Goal: Task Accomplishment & Management: Use online tool/utility

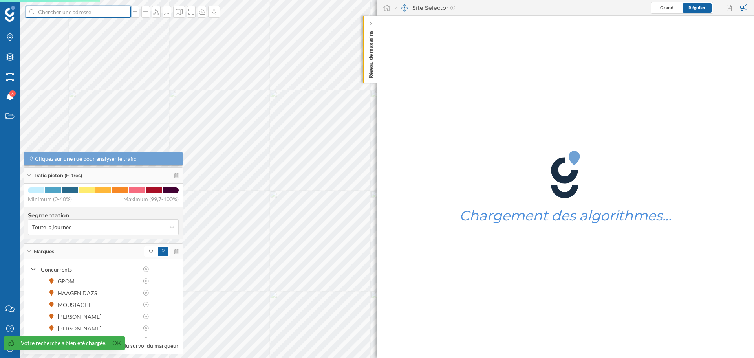
click at [75, 15] on input at bounding box center [78, 12] width 88 height 12
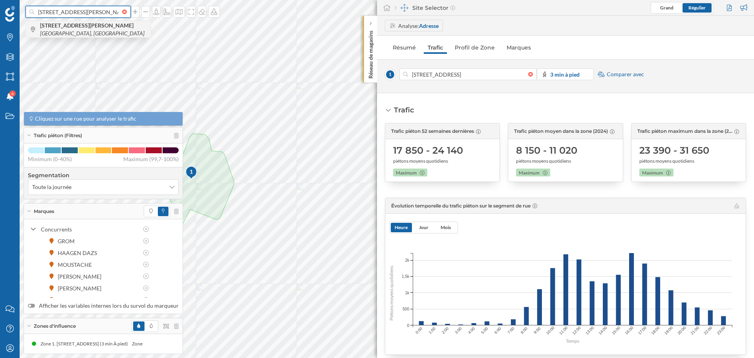
type input "[STREET_ADDRESS][PERSON_NAME]"
click at [94, 30] on icon "[GEOGRAPHIC_DATA], [GEOGRAPHIC_DATA]" at bounding box center [92, 33] width 104 height 7
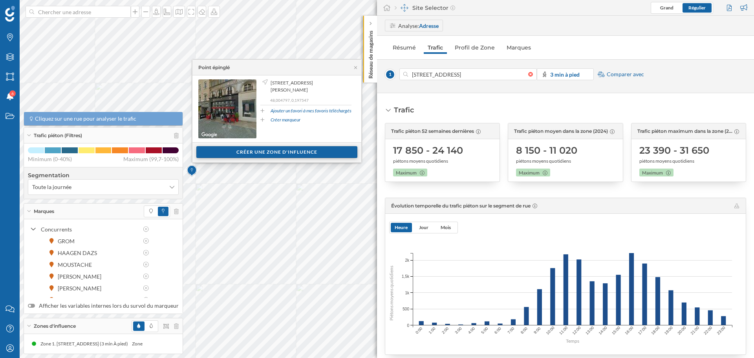
click at [282, 148] on div "Créer une zone d'influence" at bounding box center [276, 152] width 161 height 12
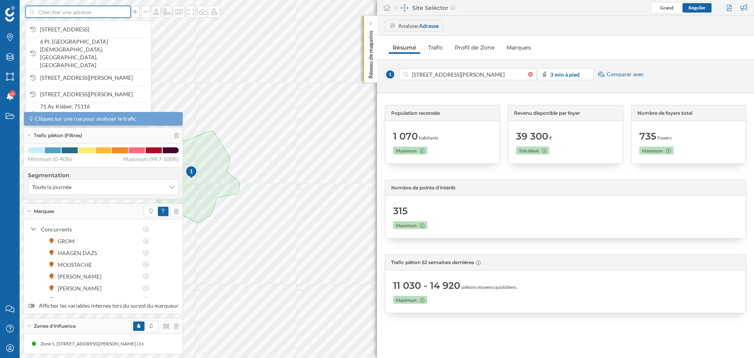
click at [80, 12] on input at bounding box center [78, 12] width 88 height 12
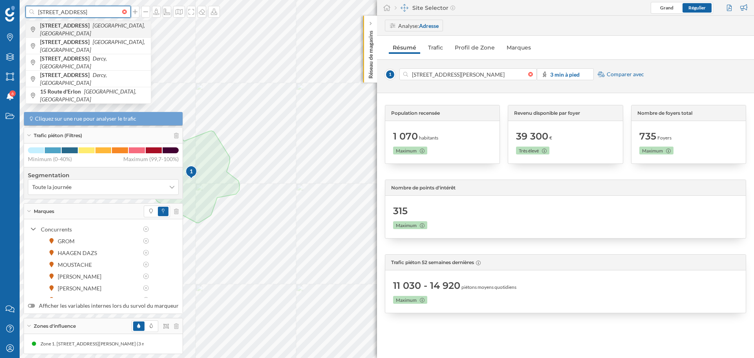
type input "[STREET_ADDRESS]"
click at [85, 27] on b "[STREET_ADDRESS]" at bounding box center [65, 25] width 51 height 7
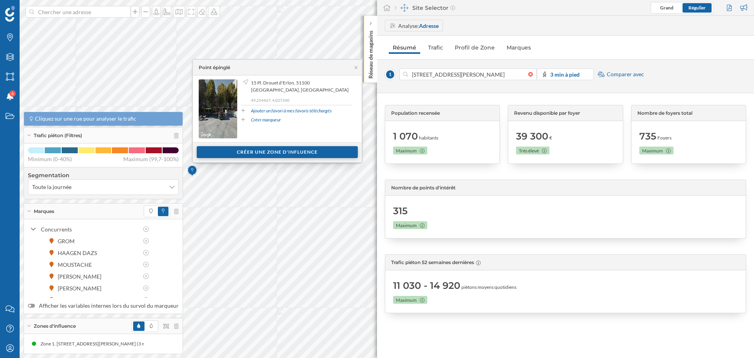
click at [275, 151] on div "Créer une zone d'influence" at bounding box center [277, 152] width 161 height 12
